Goal: Transaction & Acquisition: Register for event/course

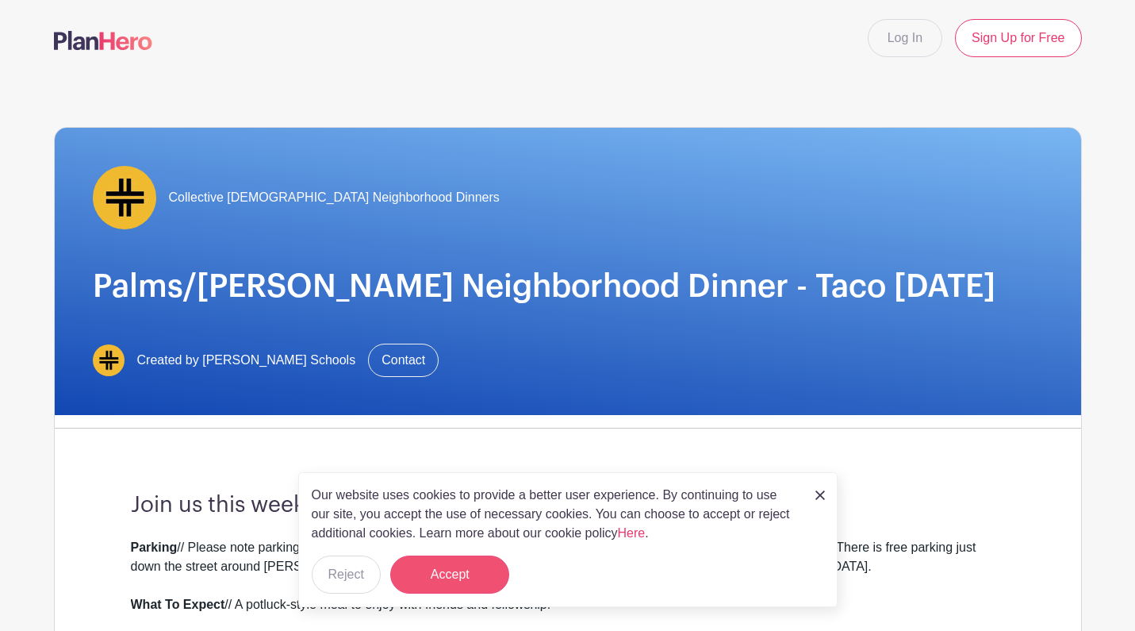
click at [428, 575] on button "Accept" at bounding box center [449, 574] width 119 height 38
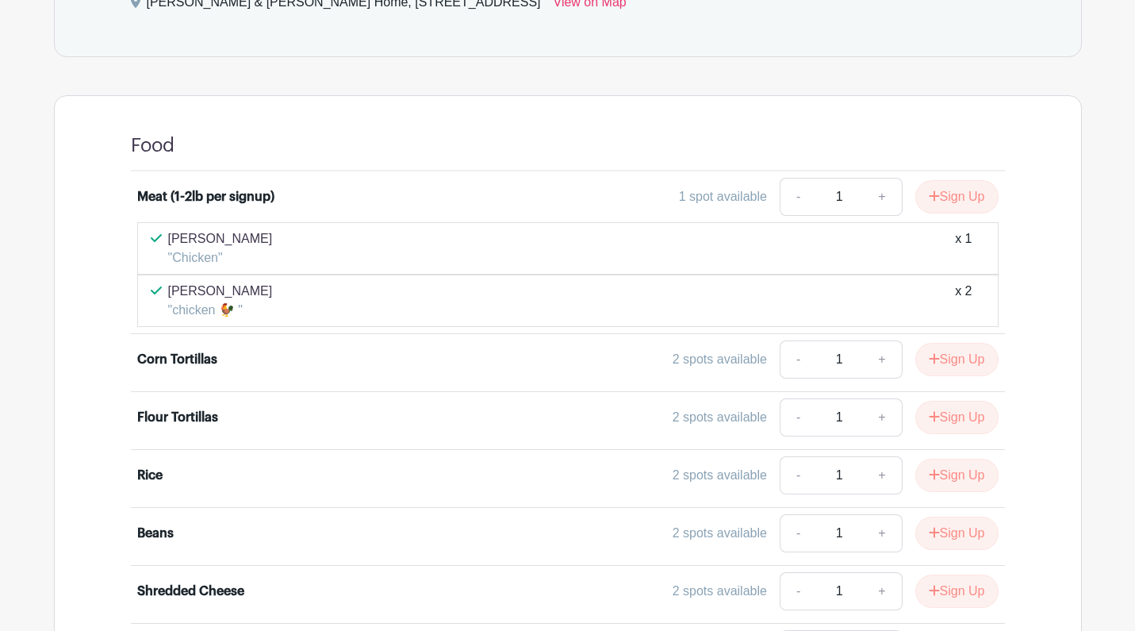
scroll to position [1071, 0]
click at [943, 194] on button "Sign Up" at bounding box center [957, 195] width 83 height 33
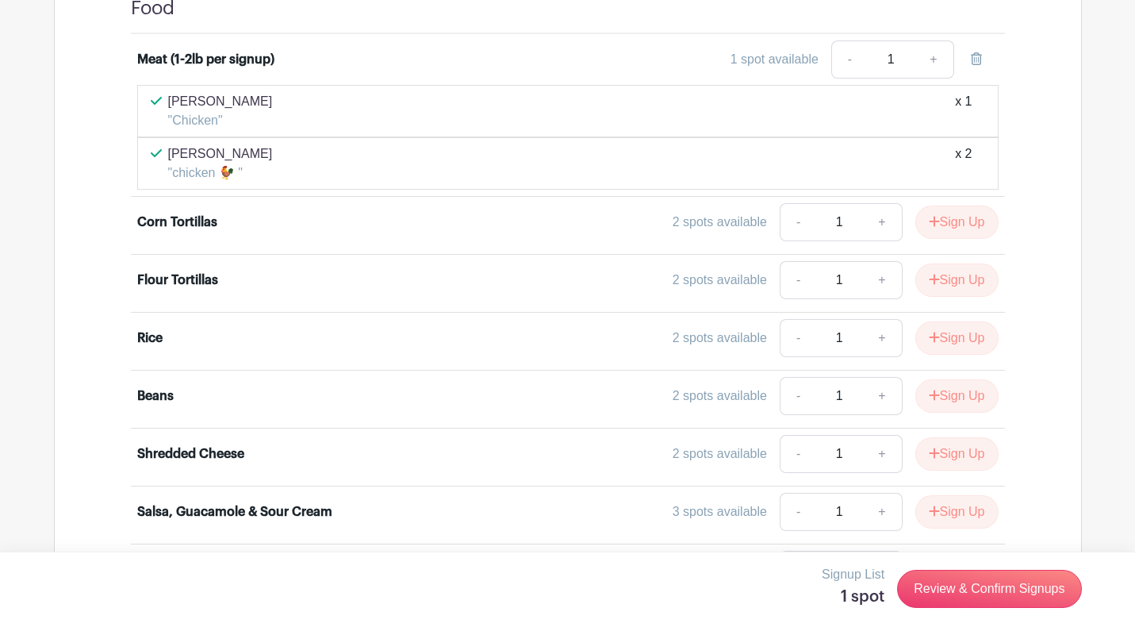
scroll to position [1209, 0]
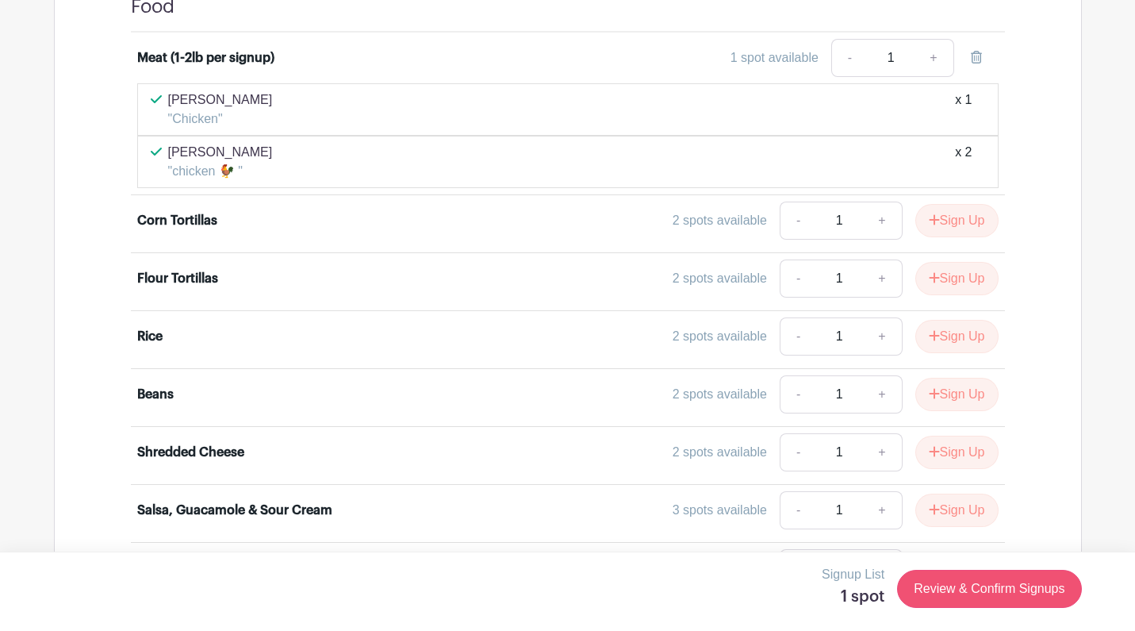
click at [929, 593] on link "Review & Confirm Signups" at bounding box center [989, 589] width 184 height 38
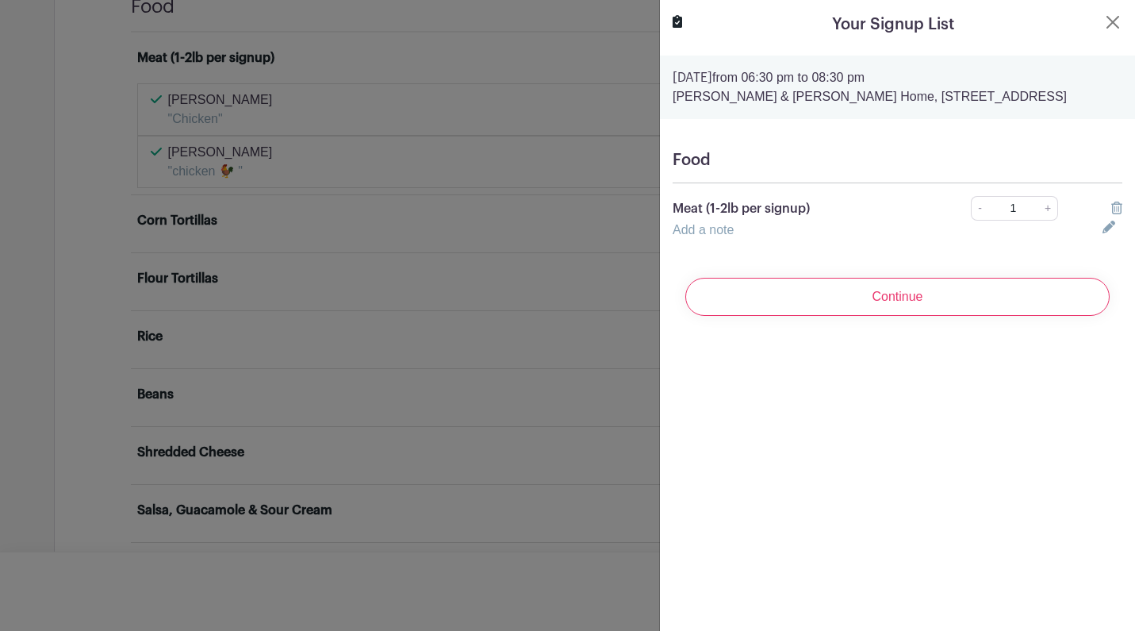
click at [725, 236] on link "Add a note" at bounding box center [703, 229] width 61 height 13
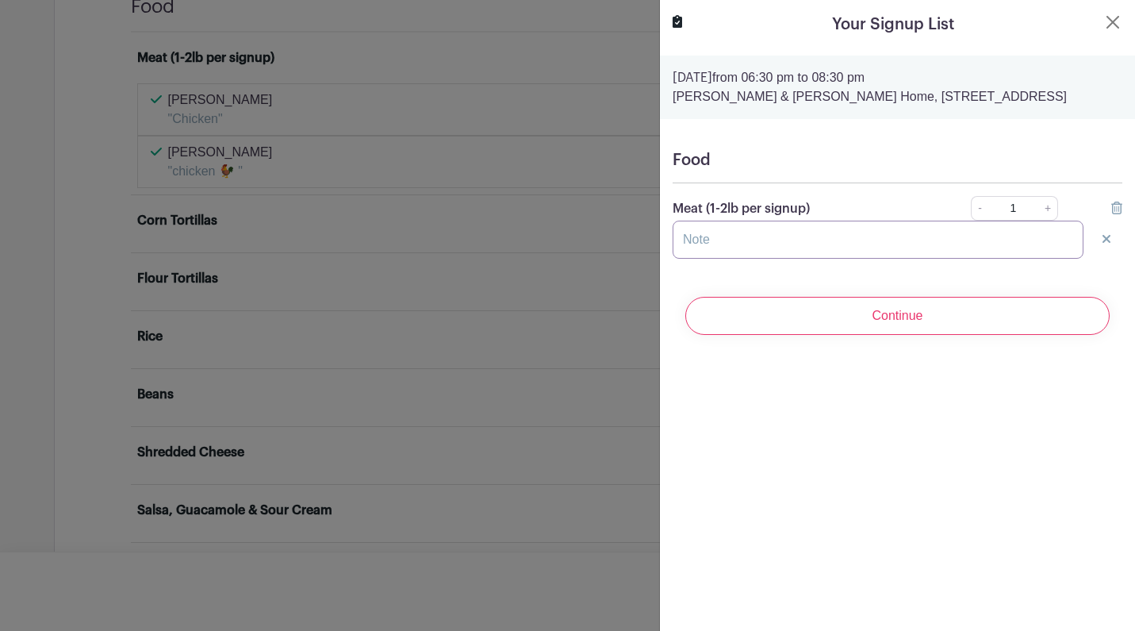
click at [722, 255] on input "text" at bounding box center [878, 240] width 411 height 38
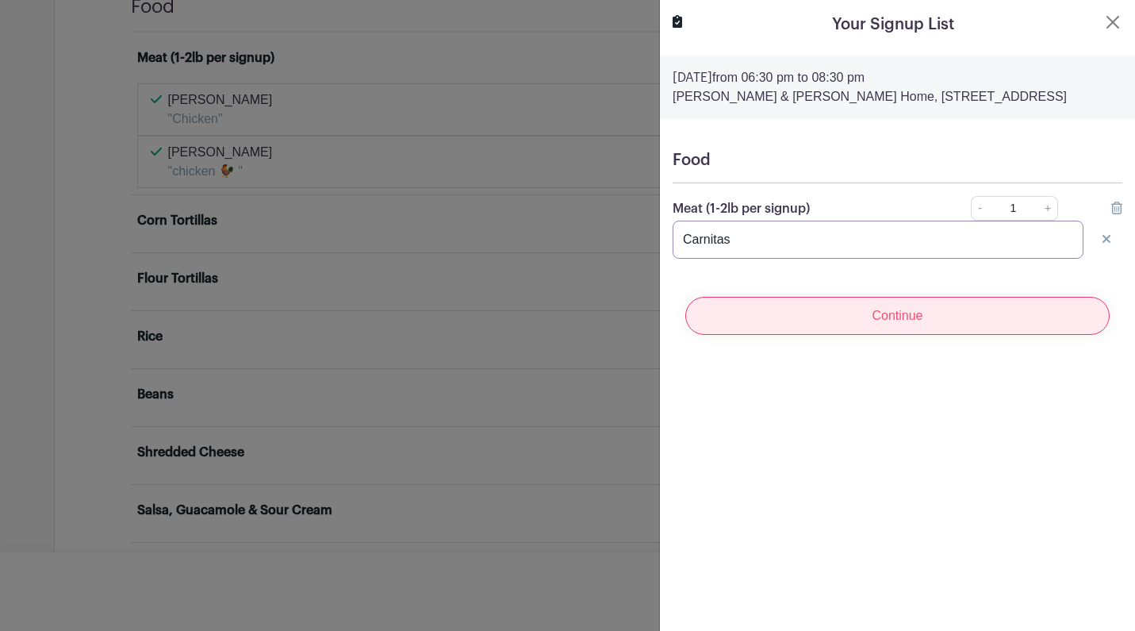
type input "Carnitas"
click at [894, 332] on input "Continue" at bounding box center [898, 316] width 424 height 38
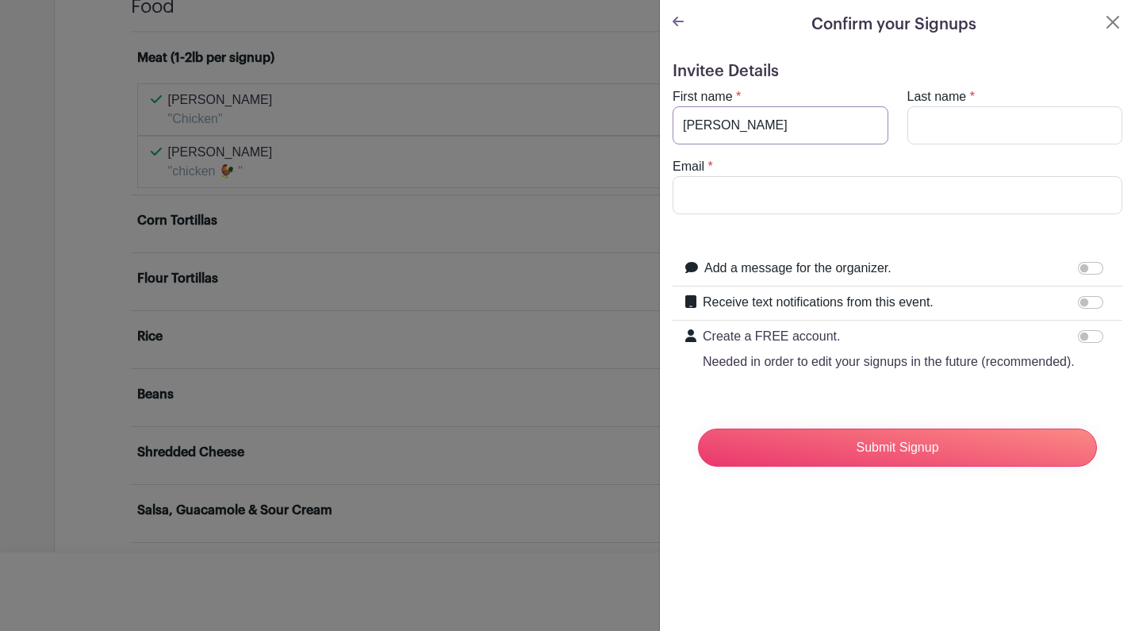
type input "Isabelle"
type input "Smith"
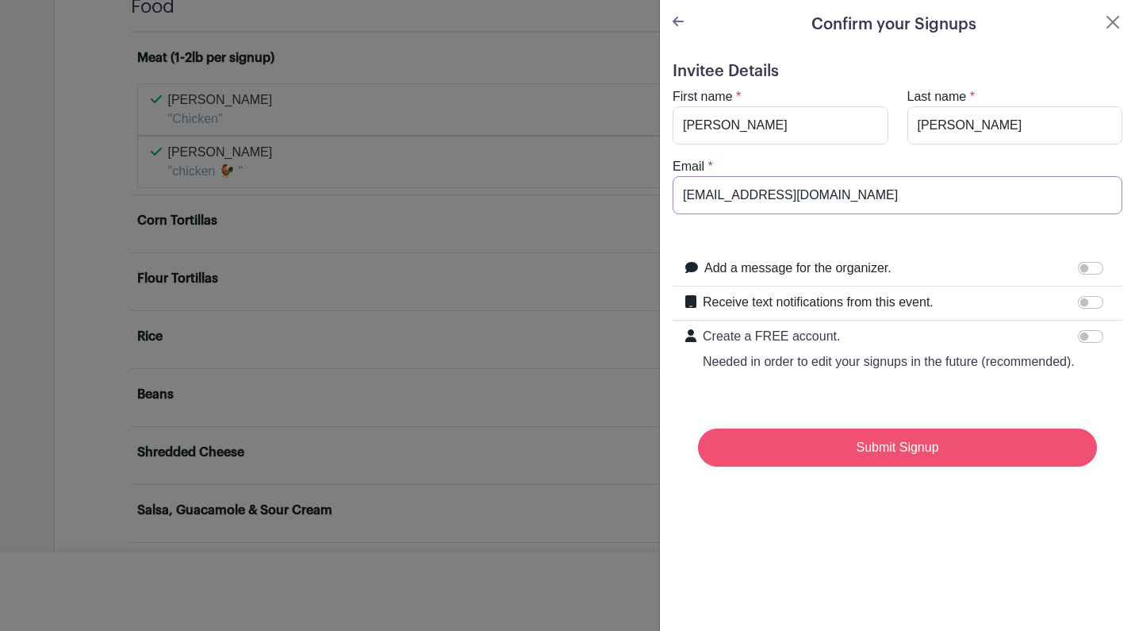
type input "zazalajoie@hotmail.com"
click at [839, 450] on input "Submit Signup" at bounding box center [897, 447] width 399 height 38
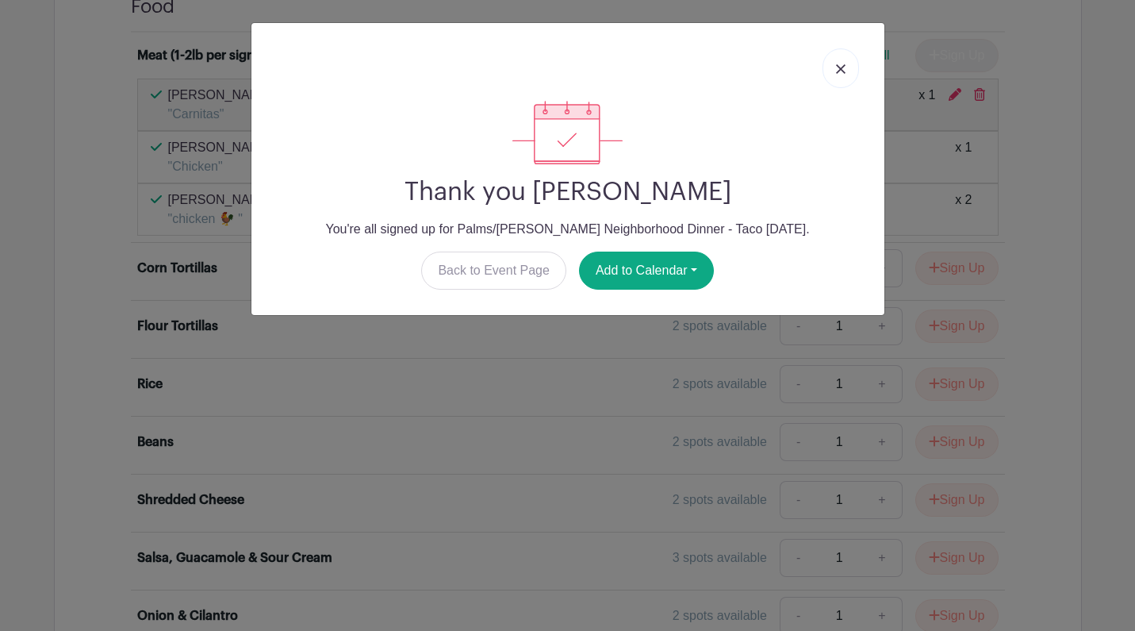
click at [838, 64] on img at bounding box center [841, 69] width 10 height 10
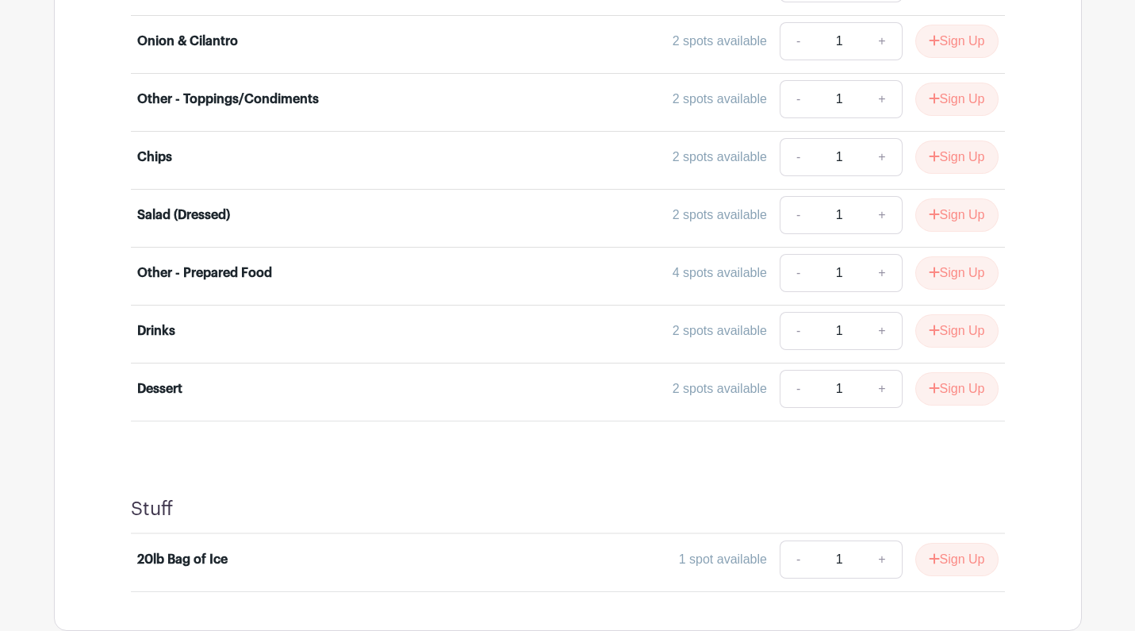
scroll to position [1782, 0]
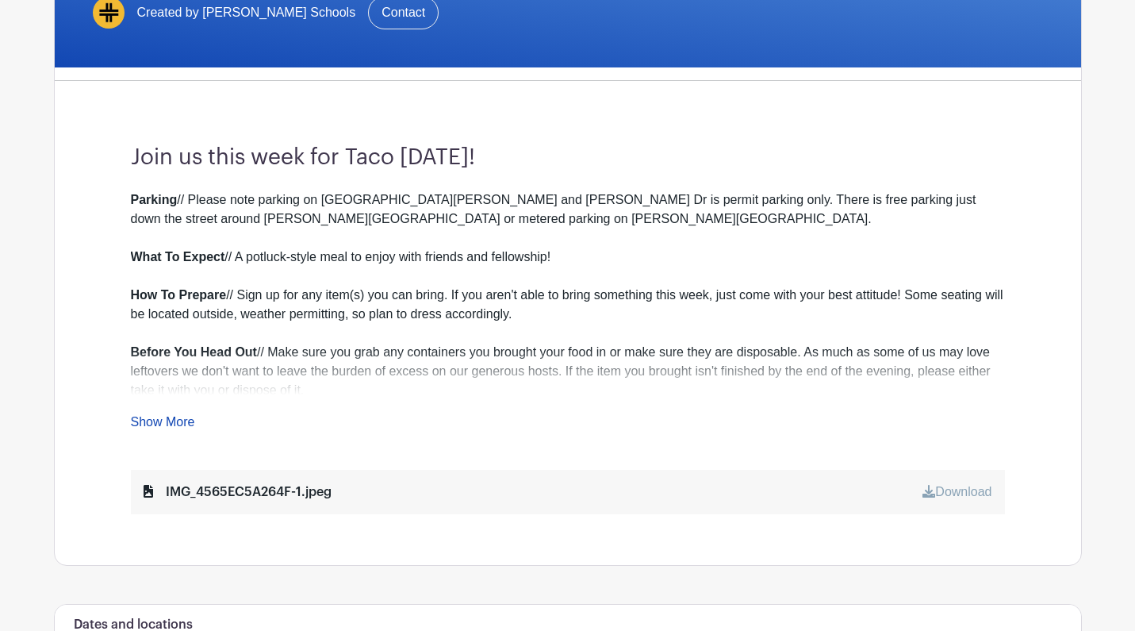
scroll to position [351, 0]
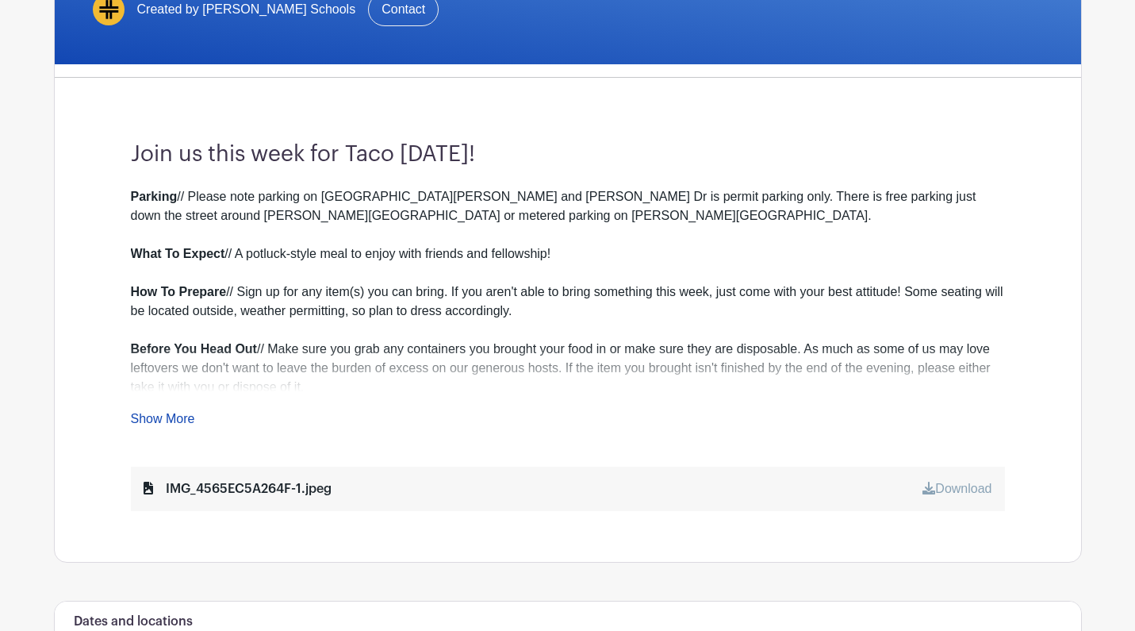
click at [152, 418] on link "Show More" at bounding box center [163, 422] width 64 height 20
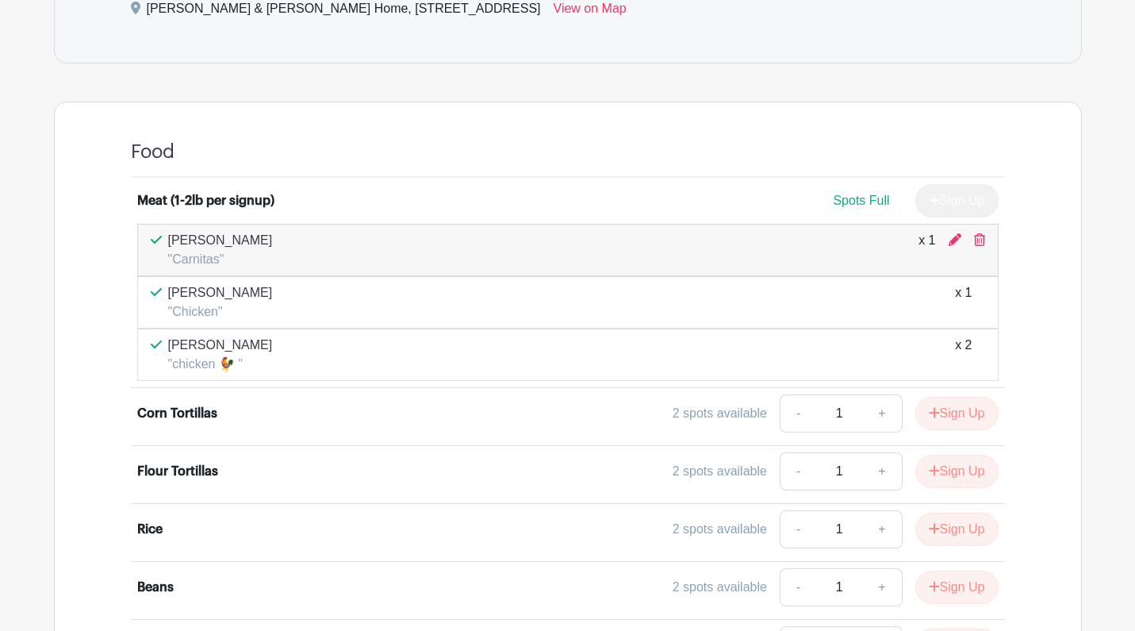
scroll to position [1066, 0]
